Goal: Task Accomplishment & Management: Complete application form

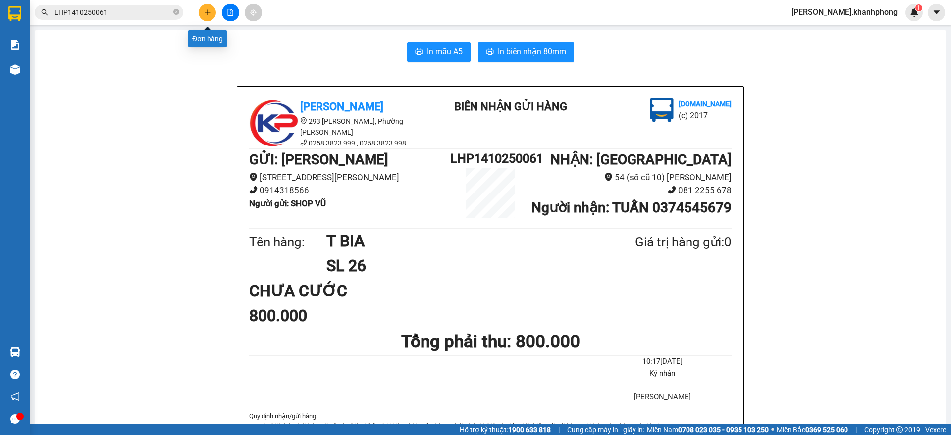
click at [206, 13] on icon "plus" at bounding box center [207, 12] width 7 height 7
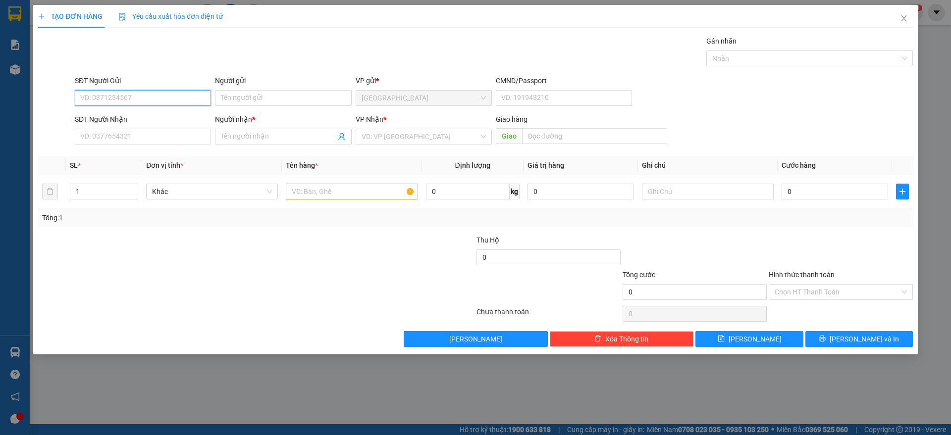
click at [106, 92] on input "SĐT Người Gửi" at bounding box center [143, 98] width 136 height 16
type input "0979568080"
click at [159, 118] on div "0979568080 - DIỆN" at bounding box center [143, 117] width 124 height 11
type input "DIỆN"
type input "0979568080"
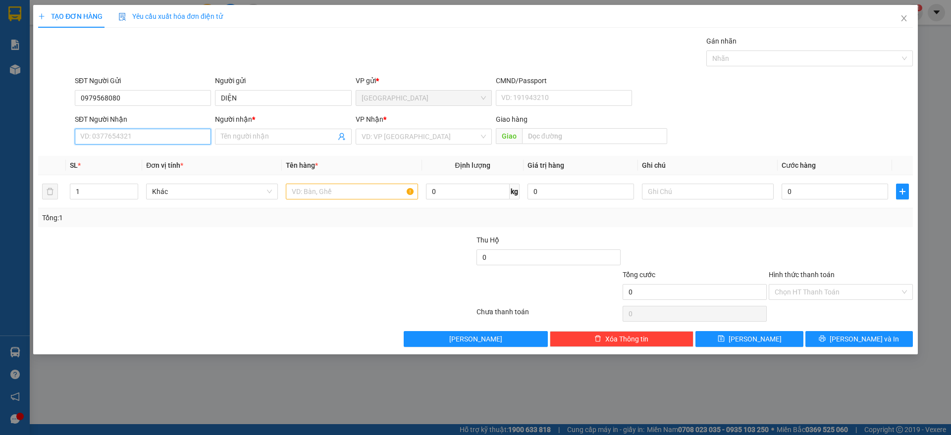
click at [156, 140] on input "SĐT Người Nhận" at bounding box center [143, 137] width 136 height 16
type input "0367148001"
click at [156, 155] on div "0367148001 - MAI - LETCO" at bounding box center [143, 156] width 124 height 11
type input "MAI - LETCO"
type input "0367148001"
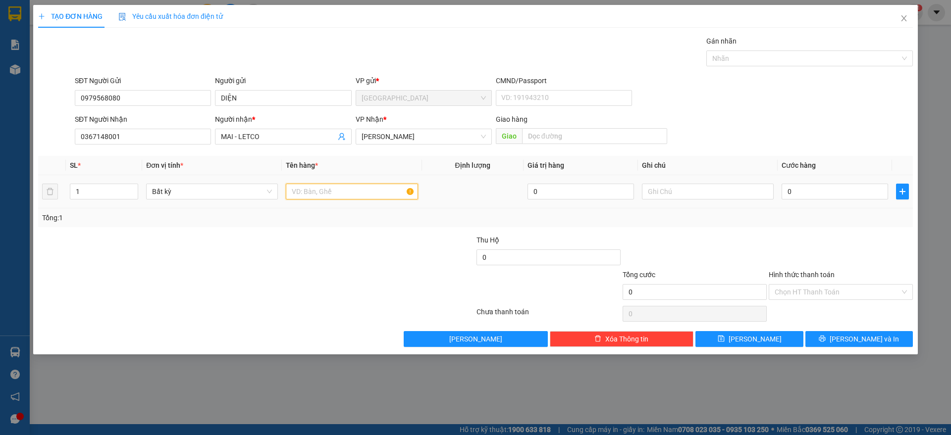
click at [356, 188] on input "text" at bounding box center [352, 192] width 132 height 16
type input "thùng"
click at [815, 197] on input "0" at bounding box center [834, 192] width 106 height 16
type input "3"
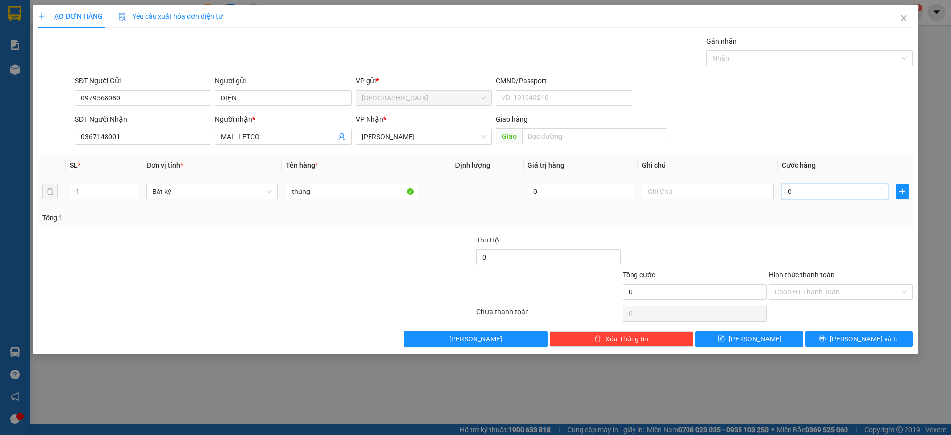
type input "3"
type input "30"
type input "30.000"
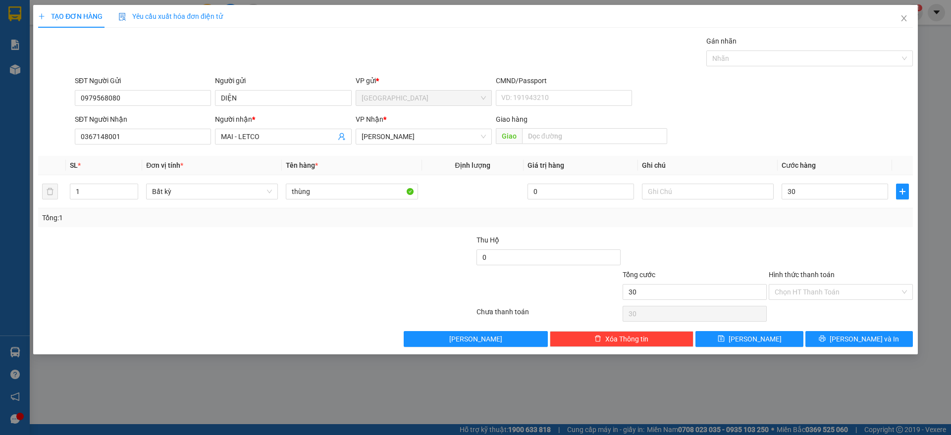
type input "30.000"
click at [809, 236] on div at bounding box center [841, 252] width 146 height 35
click at [826, 339] on icon "printer" at bounding box center [822, 339] width 6 height 6
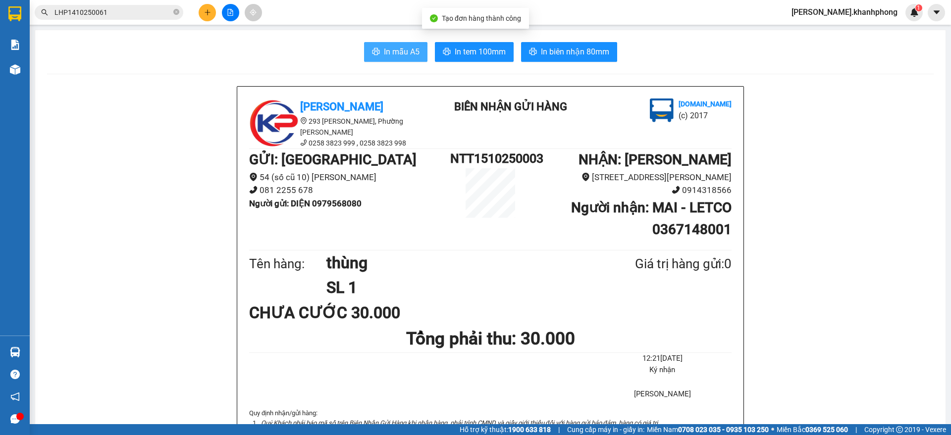
click at [400, 51] on span "In mẫu A5" at bounding box center [402, 52] width 36 height 12
